Goal: Navigation & Orientation: Find specific page/section

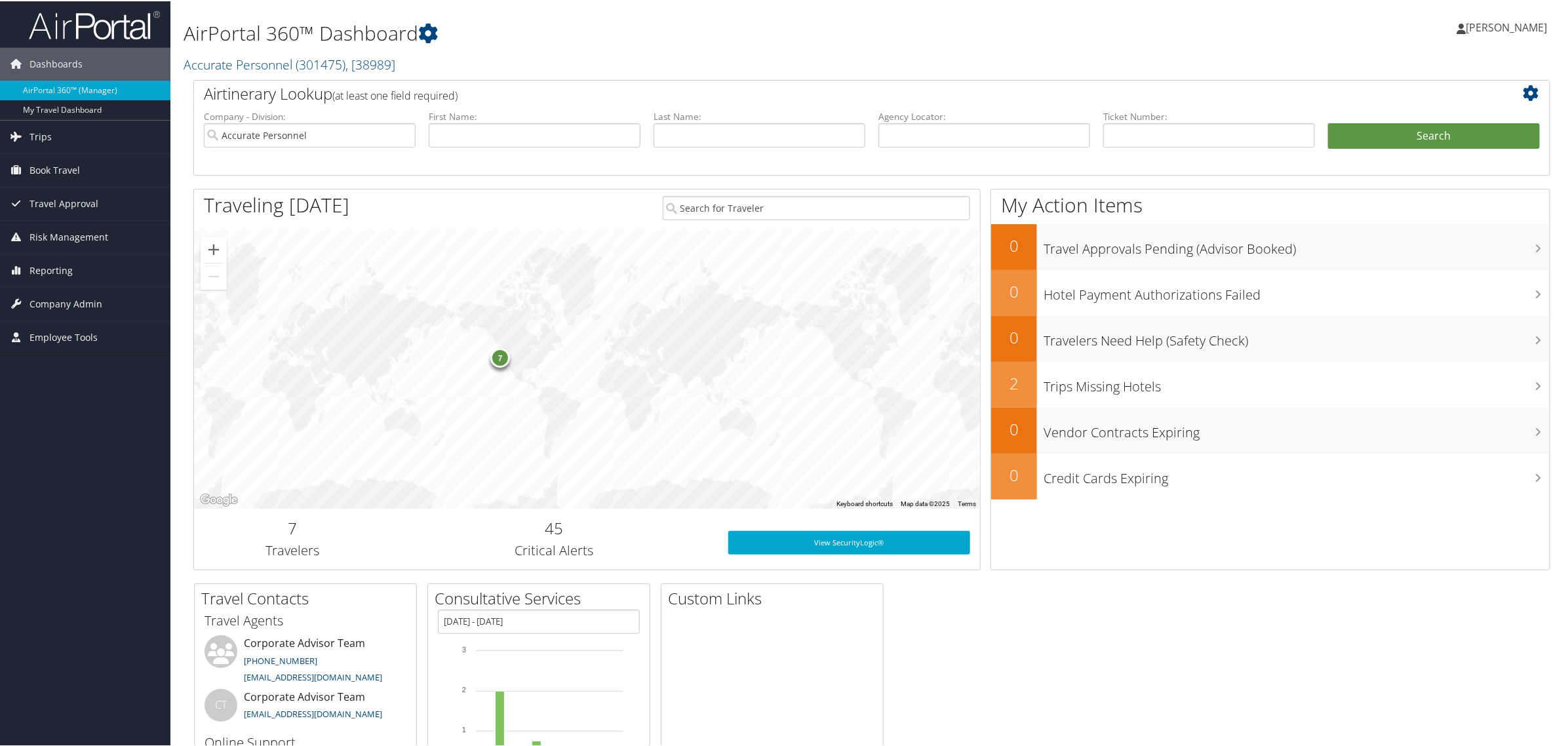
click at [1493, 20] on span "[PERSON_NAME]" at bounding box center [1506, 26] width 82 height 14
click at [1422, 106] on link "View Travel Profile" at bounding box center [1471, 117] width 146 height 22
